Goal: Find specific page/section: Find specific page/section

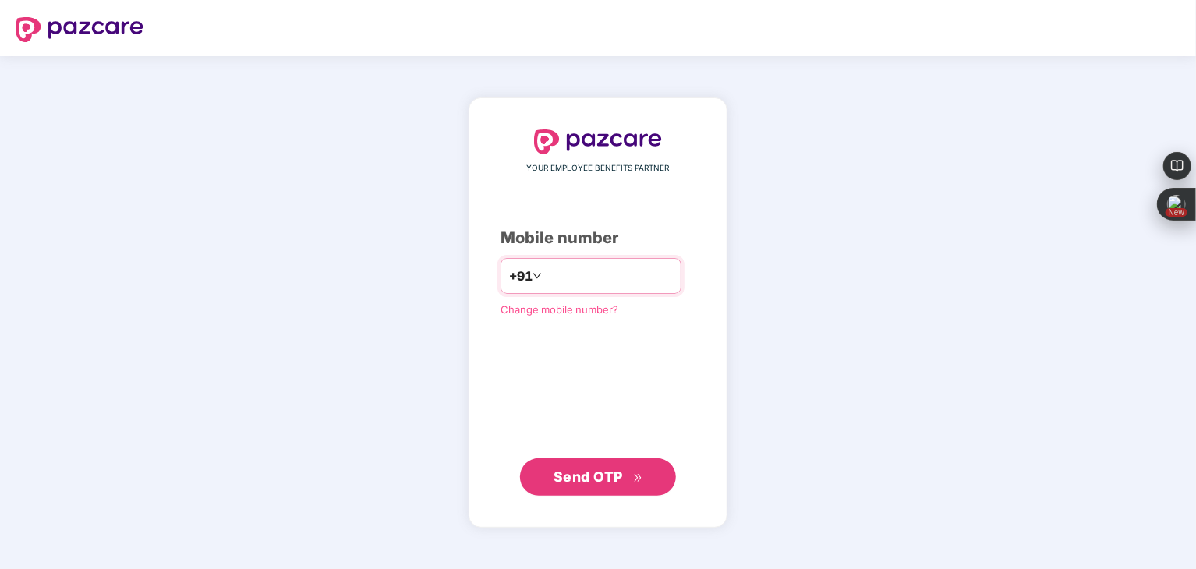
type input "**********"
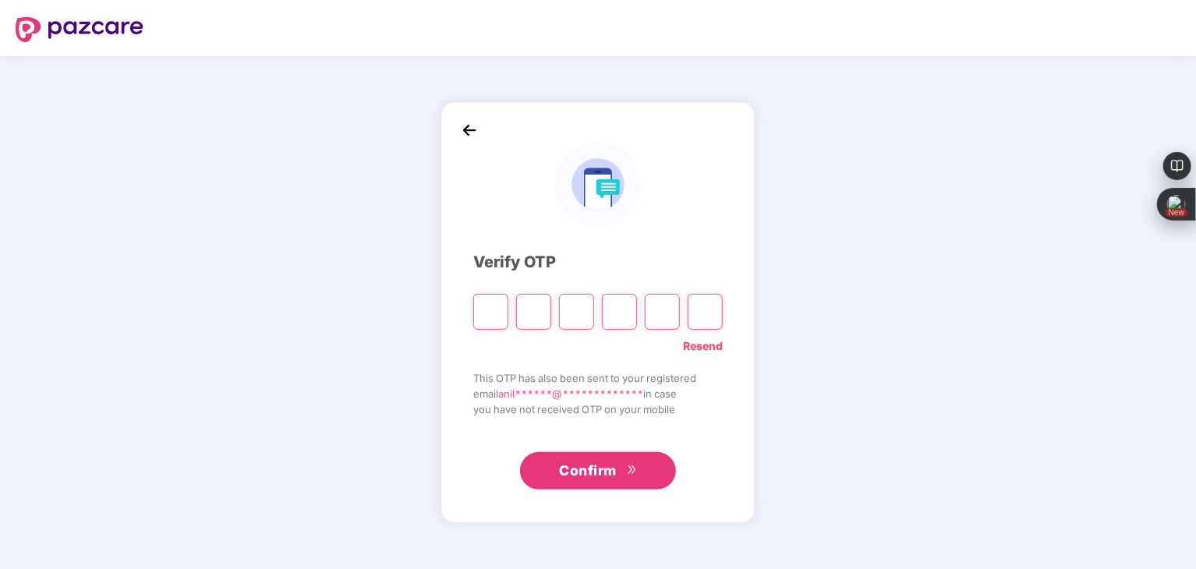
type input "*"
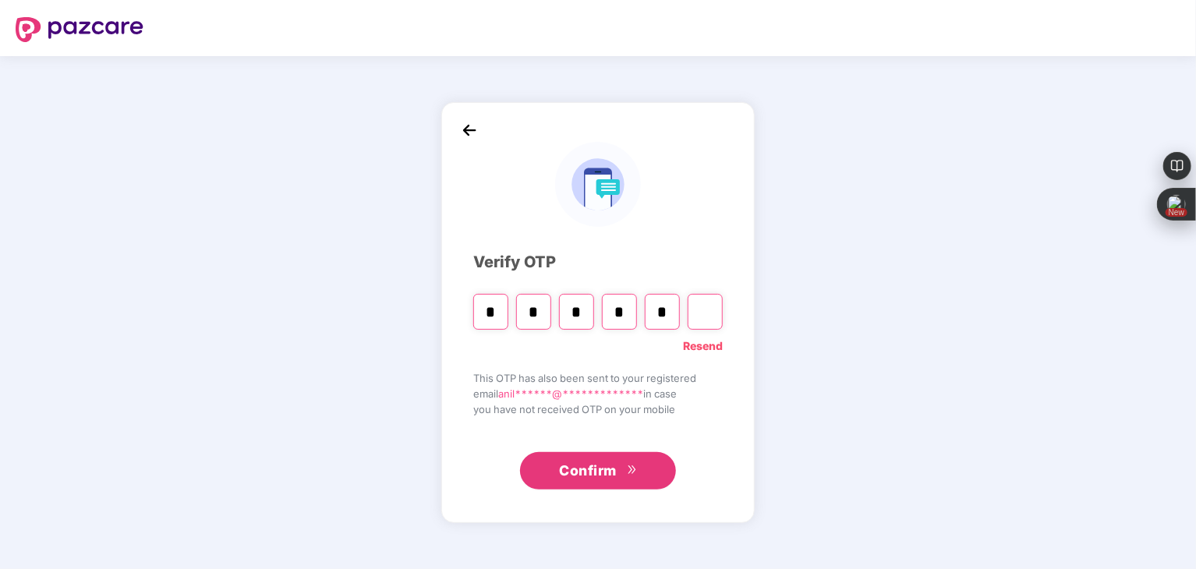
type input "*"
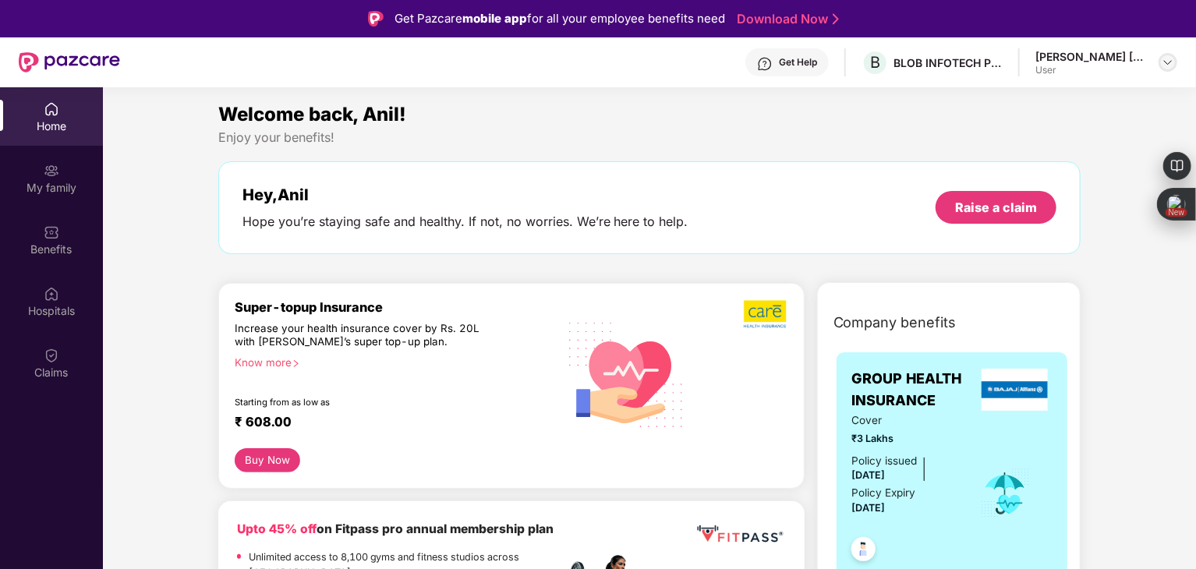
click at [1168, 63] on img at bounding box center [1168, 62] width 12 height 12
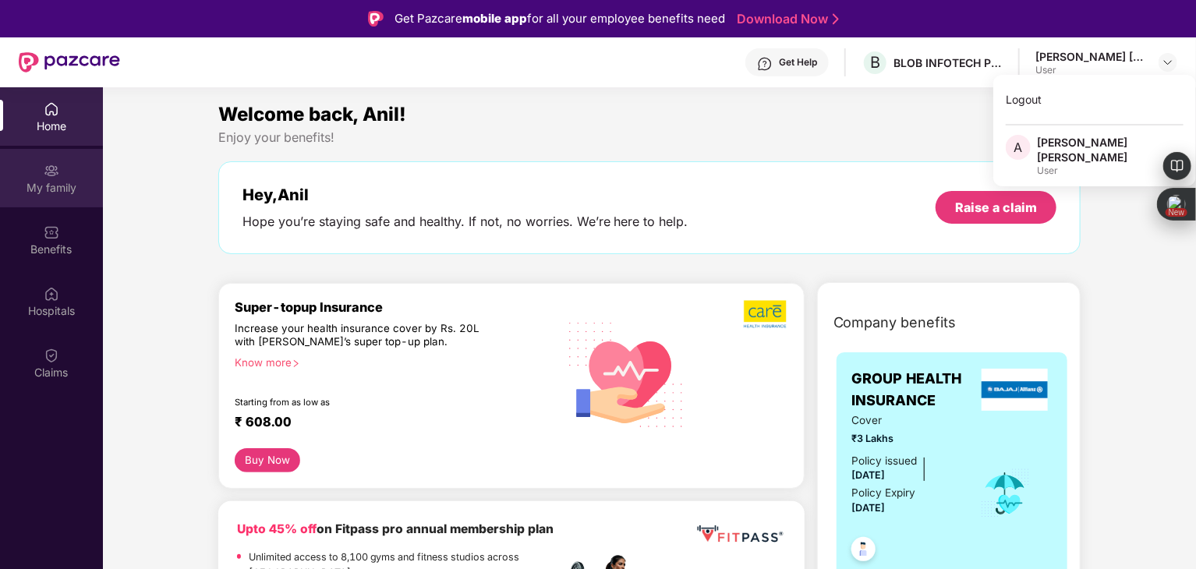
click at [50, 188] on div "My family" at bounding box center [51, 188] width 103 height 16
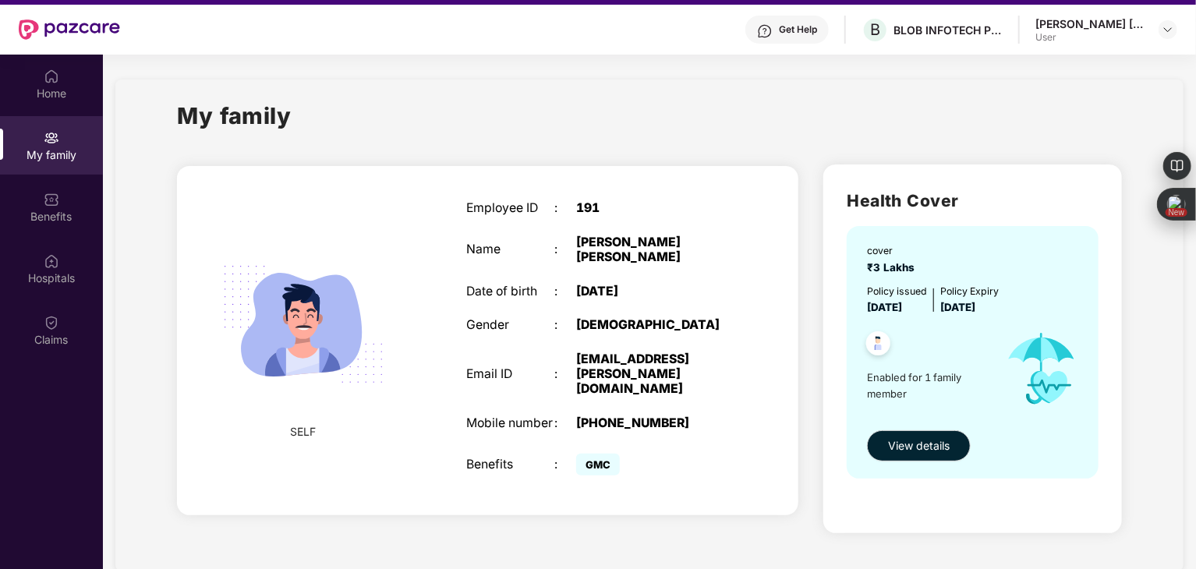
scroll to position [34, 0]
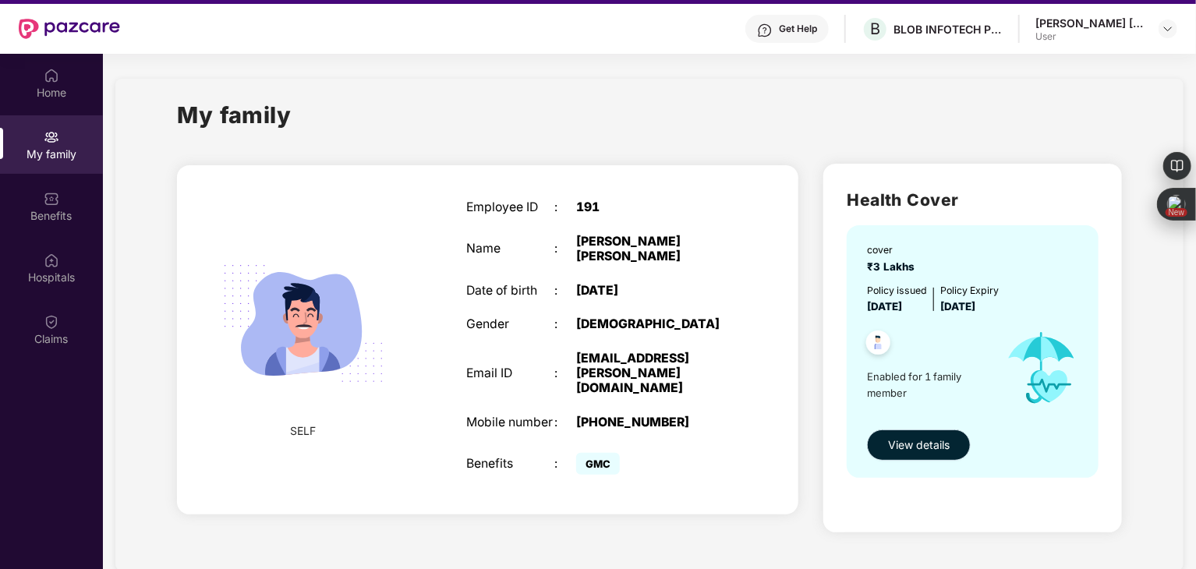
click at [939, 438] on span "View details" at bounding box center [919, 445] width 62 height 17
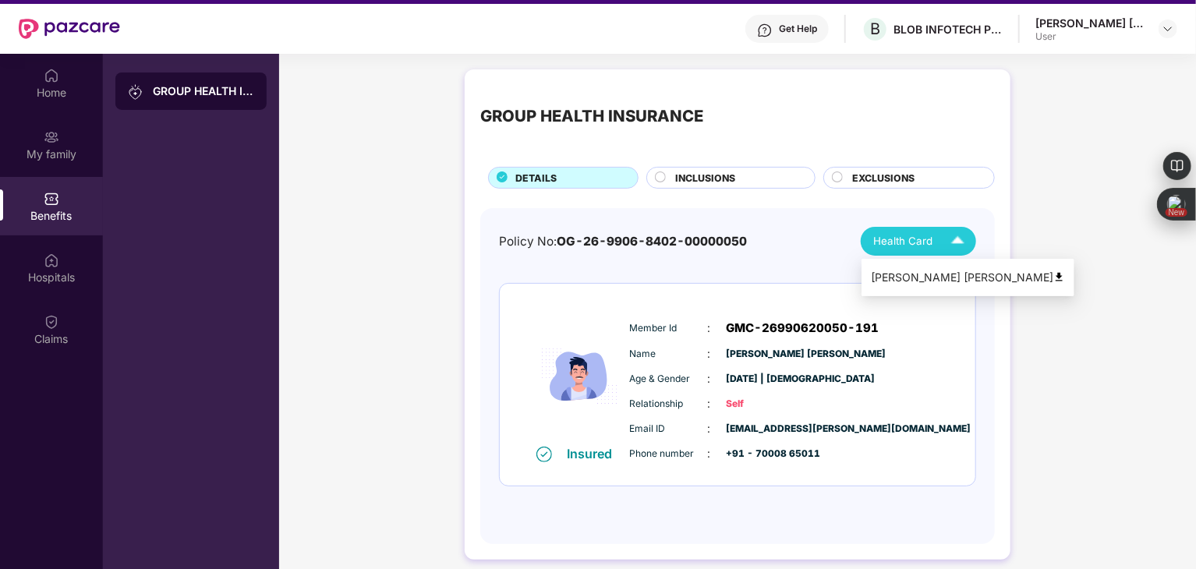
click at [943, 247] on div "Health Card" at bounding box center [922, 241] width 98 height 27
click at [939, 272] on div "[PERSON_NAME] [PERSON_NAME]" at bounding box center [968, 277] width 194 height 17
